Goal: Task Accomplishment & Management: Use online tool/utility

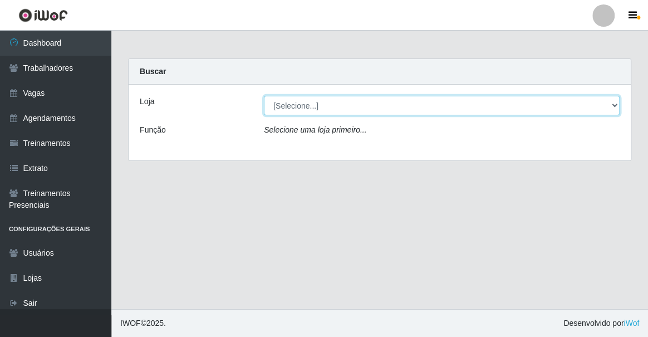
click at [319, 110] on select "[Selecione...] Famiglia Muccini - Ristorante [PERSON_NAME]" at bounding box center [441, 105] width 355 height 19
select select "267"
click at [264, 96] on select "[Selecione...] Famiglia Muccini - Ristorante [PERSON_NAME]" at bounding box center [441, 105] width 355 height 19
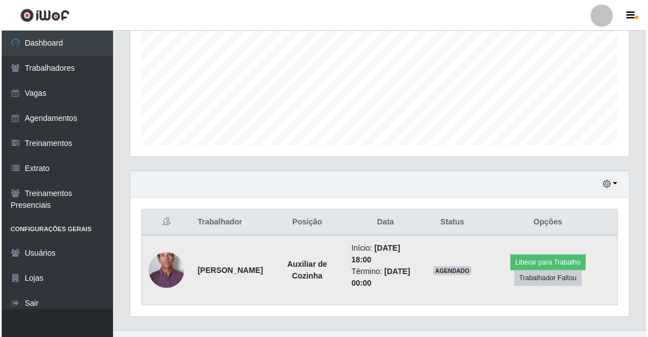
scroll to position [273, 0]
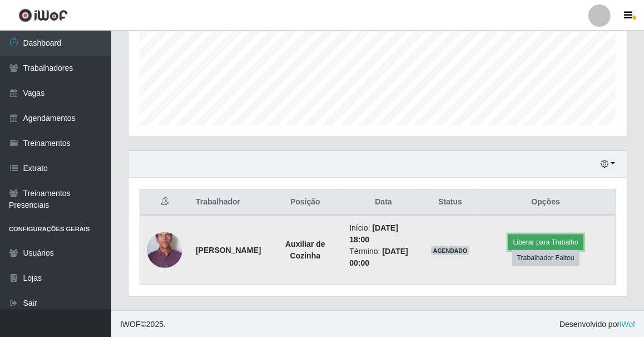
click at [556, 237] on button "Liberar para Trabalho" at bounding box center [545, 242] width 75 height 16
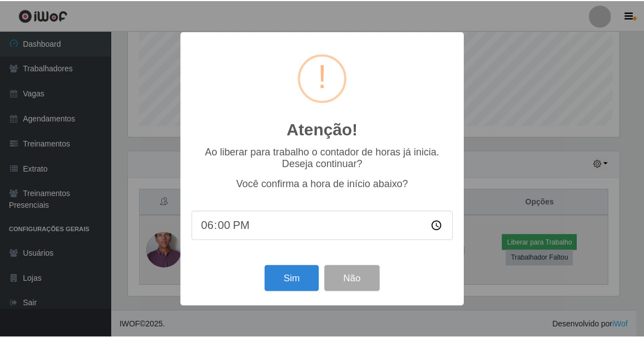
scroll to position [231, 493]
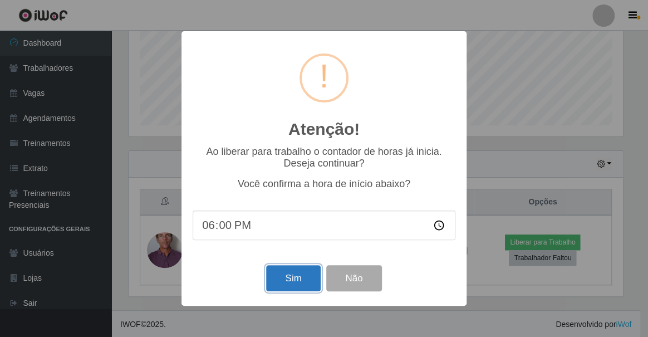
click at [299, 285] on button "Sim" at bounding box center [293, 278] width 54 height 26
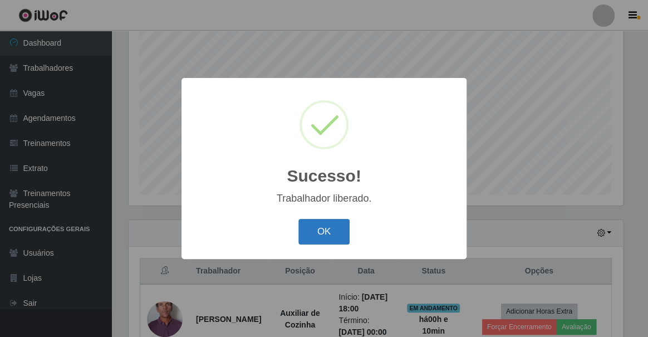
click at [330, 223] on button "OK" at bounding box center [324, 232] width 52 height 26
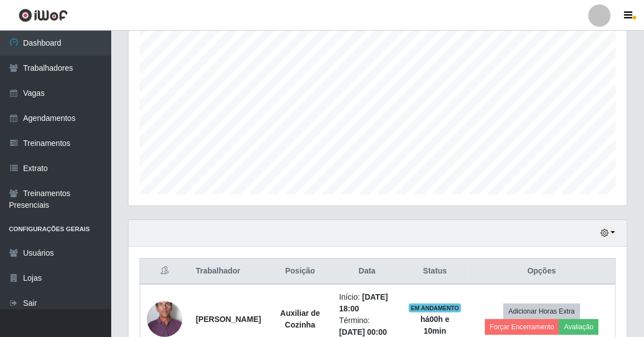
scroll to position [273, 0]
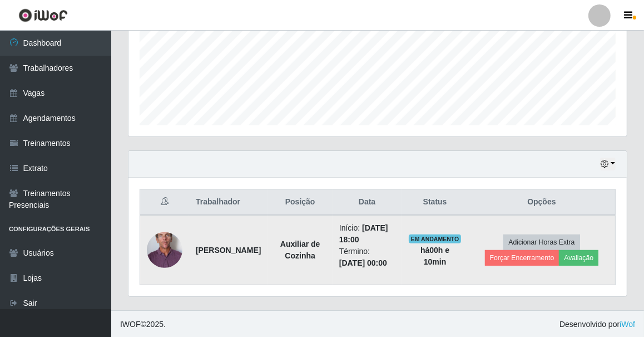
drag, startPoint x: 197, startPoint y: 244, endPoint x: 218, endPoint y: 254, distance: 22.1
click at [218, 254] on strong "[PERSON_NAME]" at bounding box center [228, 249] width 65 height 9
drag, startPoint x: 194, startPoint y: 241, endPoint x: 224, endPoint y: 259, distance: 34.6
click at [224, 259] on td "[PERSON_NAME]" at bounding box center [228, 250] width 78 height 70
copy strong "[PERSON_NAME]"
